Goal: Check status

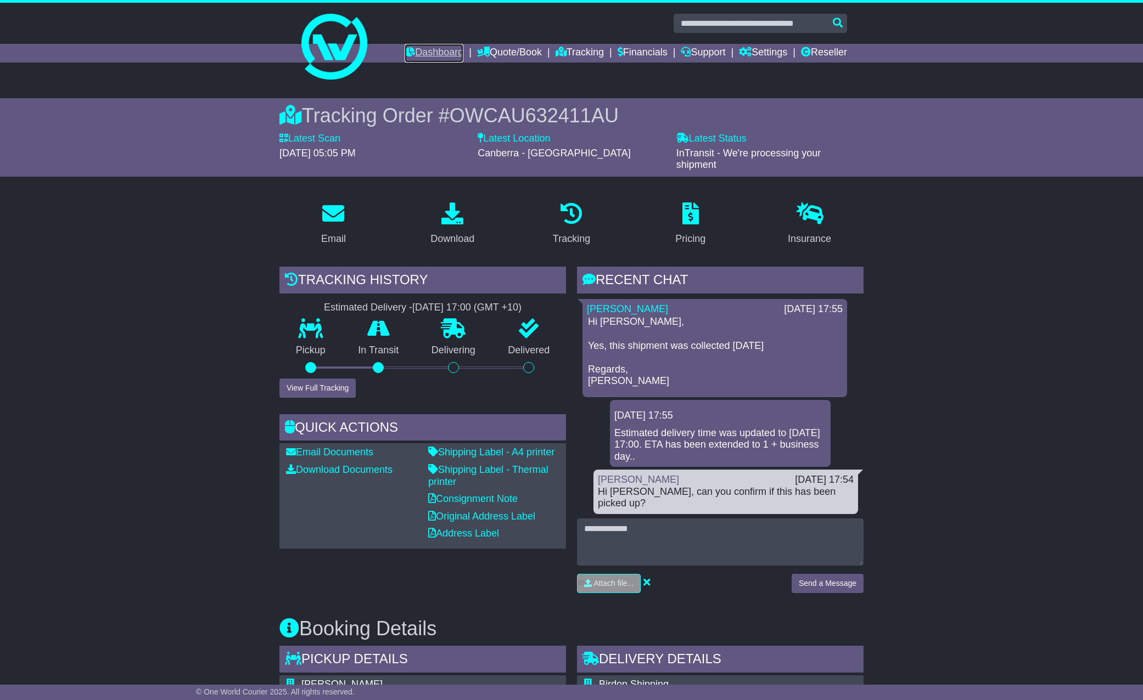
click at [440, 53] on link "Dashboard" at bounding box center [433, 53] width 59 height 19
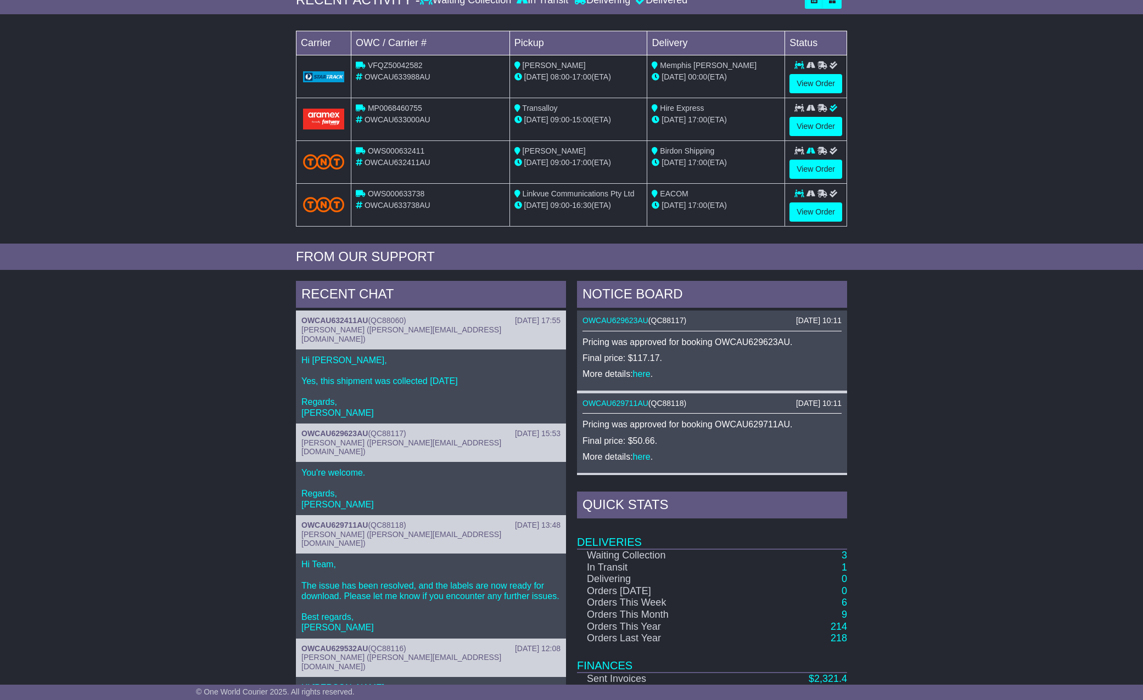
scroll to position [247, 0]
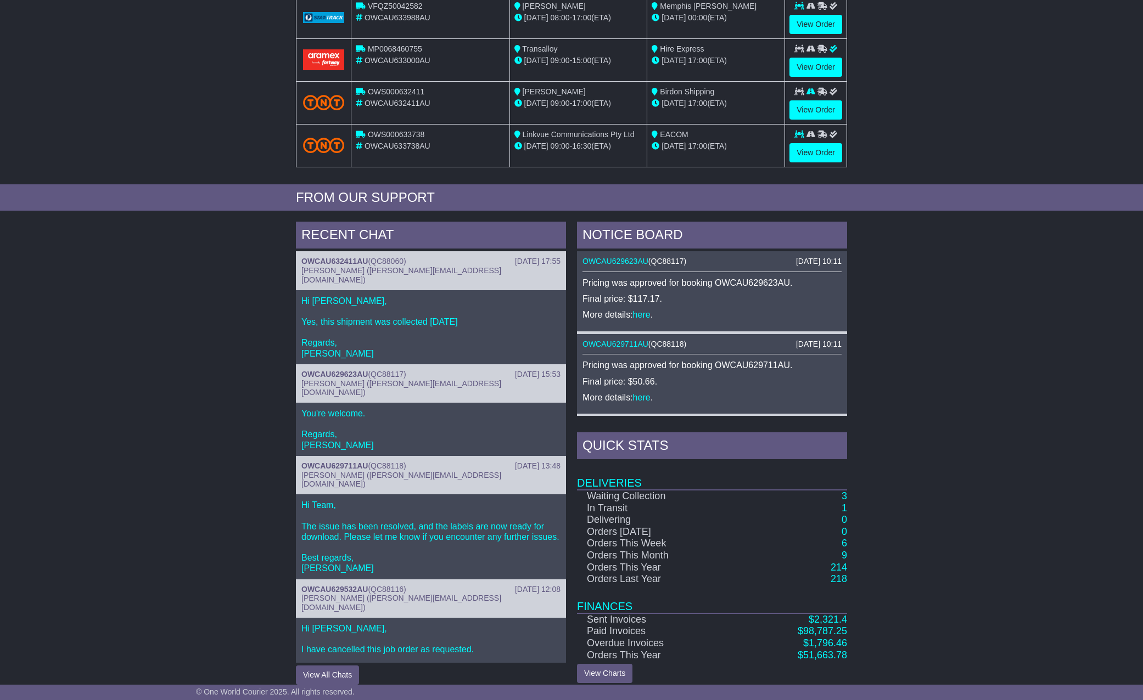
click at [839, 496] on td "3" at bounding box center [793, 496] width 106 height 13
click at [839, 499] on td "3" at bounding box center [793, 496] width 106 height 13
click at [840, 499] on td "3" at bounding box center [793, 496] width 106 height 13
click at [840, 502] on td "3" at bounding box center [793, 496] width 106 height 13
click at [841, 499] on link "3" at bounding box center [843, 496] width 5 height 11
